Goal: Navigation & Orientation: Find specific page/section

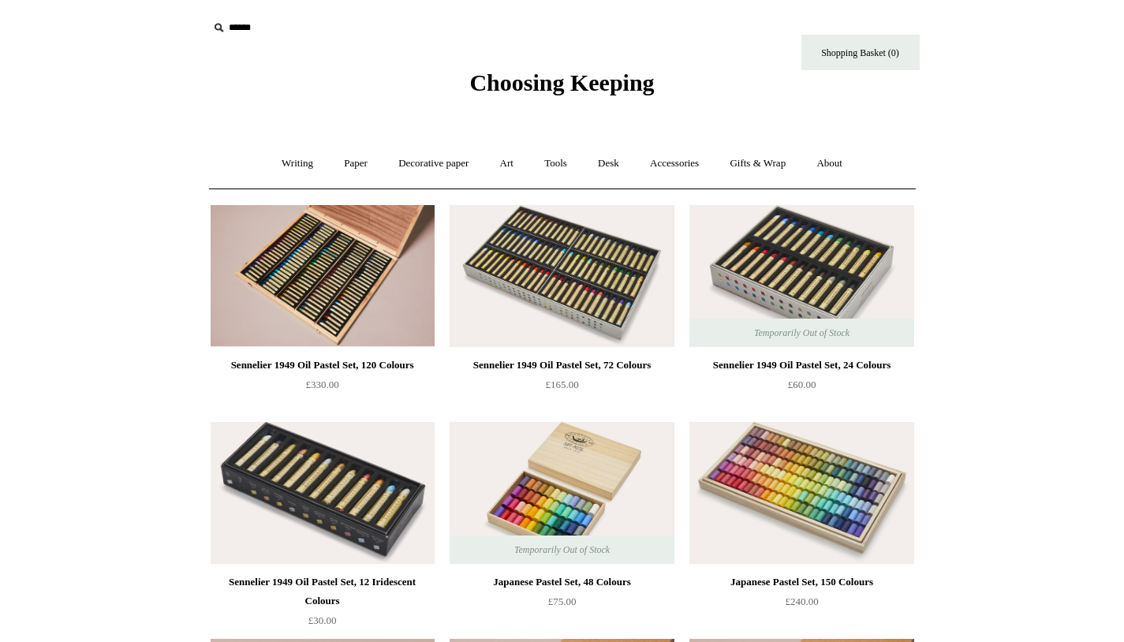
click at [563, 84] on span "Choosing Keeping" at bounding box center [561, 82] width 185 height 26
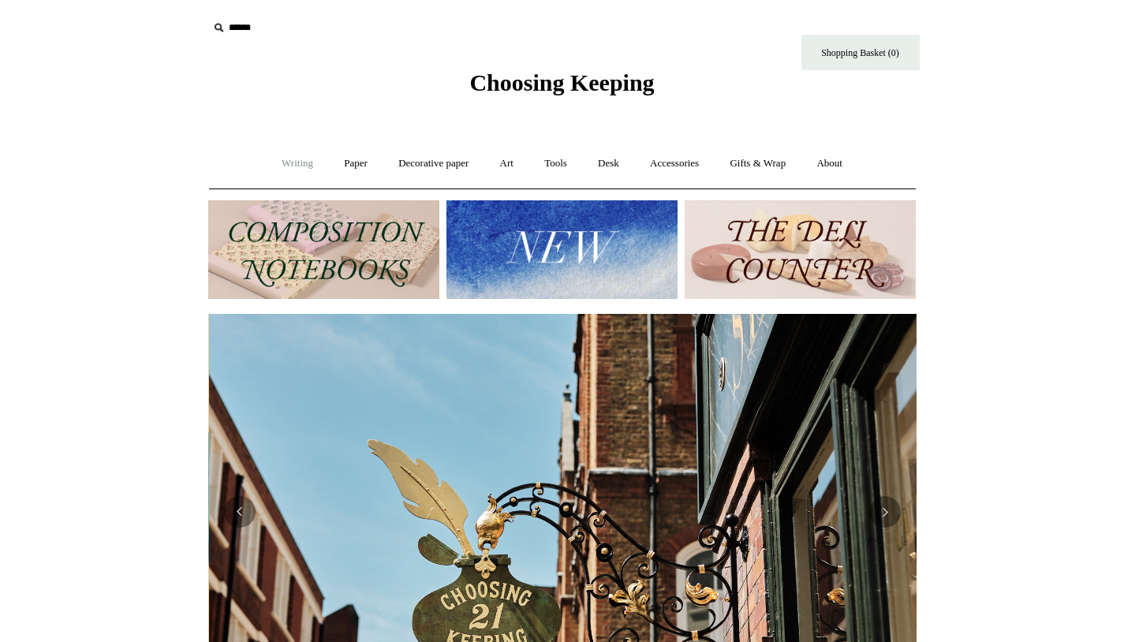
scroll to position [0, 708]
click at [277, 163] on link "Writing +" at bounding box center [297, 164] width 60 height 42
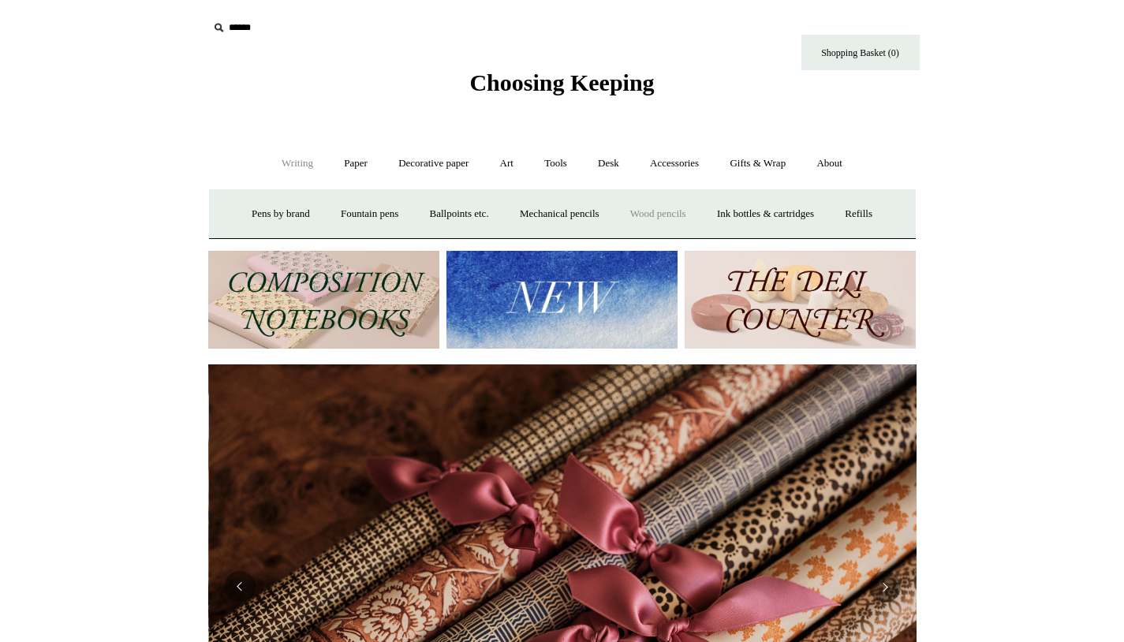
scroll to position [0, 1417]
click at [453, 215] on link "Ballpoints etc. +" at bounding box center [460, 214] width 88 height 42
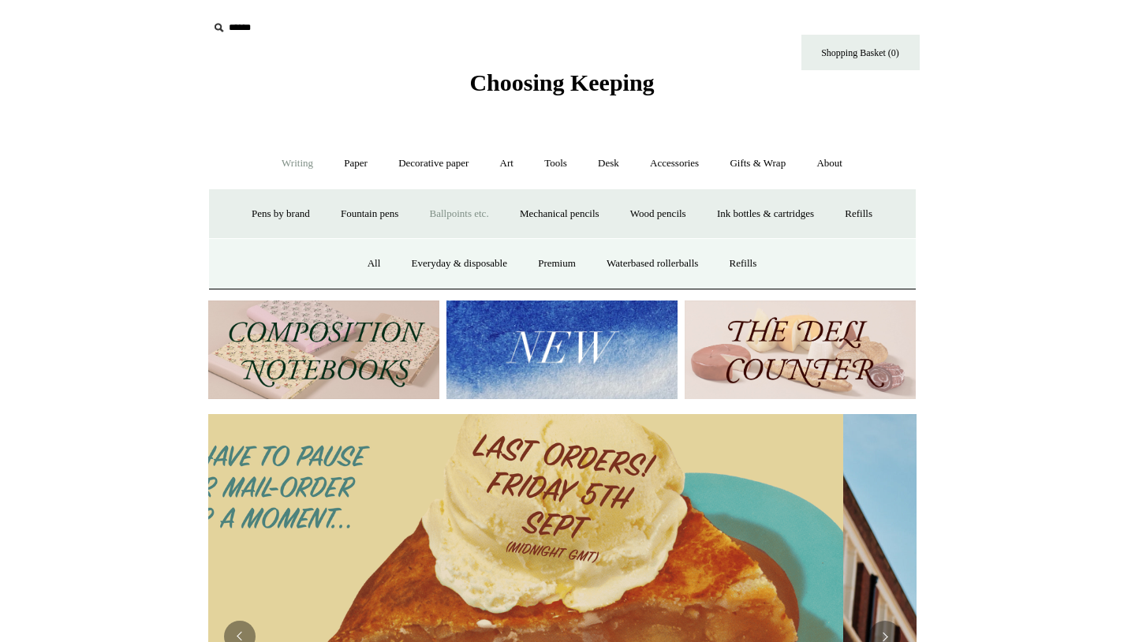
scroll to position [0, 0]
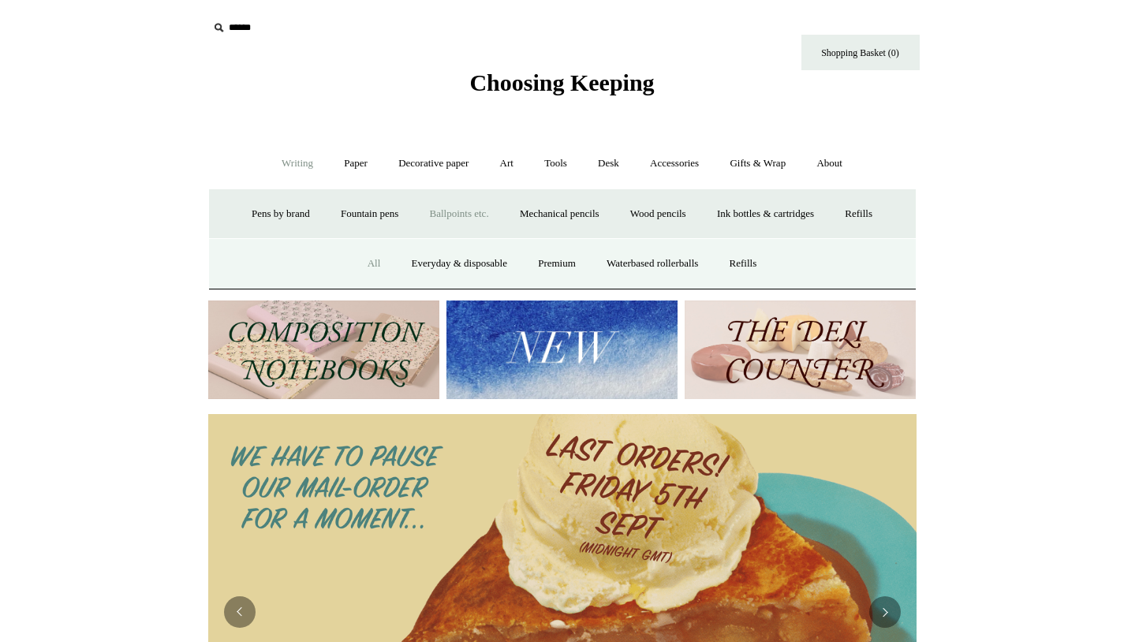
click at [361, 261] on link "All" at bounding box center [374, 264] width 42 height 42
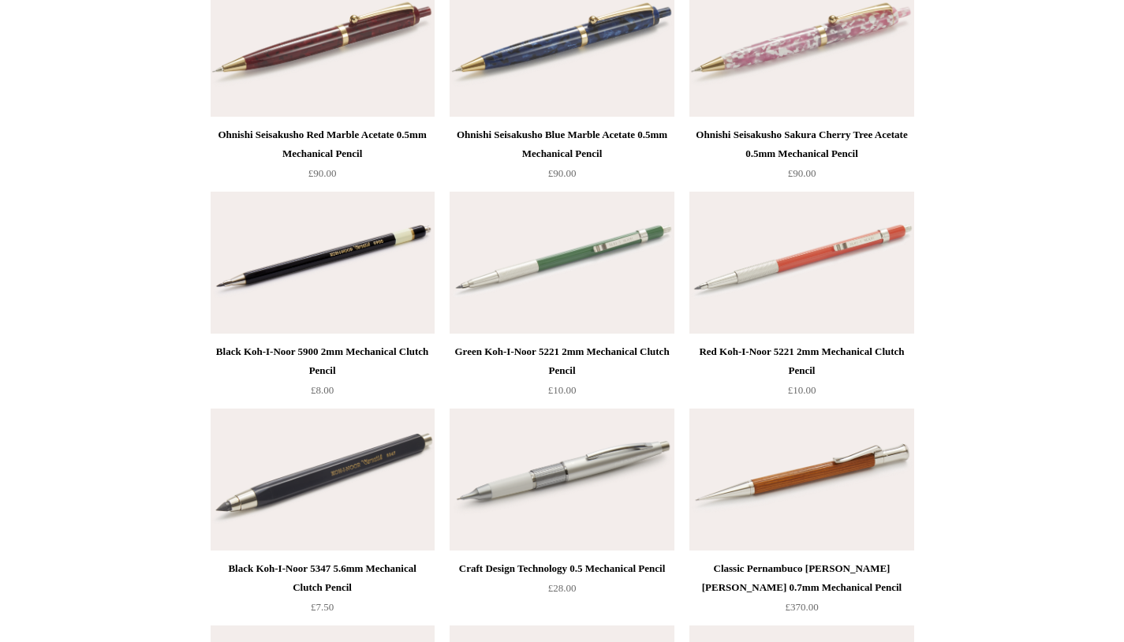
scroll to position [2622, 0]
